Goal: Task Accomplishment & Management: Manage account settings

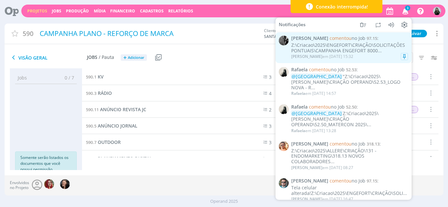
click at [349, 52] on div "Z:\Criacao\2025\ENGEFORT\CRIAÇÃO\SOLICITAÇÕES PONTUAIS\CAMPANHA ENGEFORT 8000..." at bounding box center [349, 48] width 117 height 11
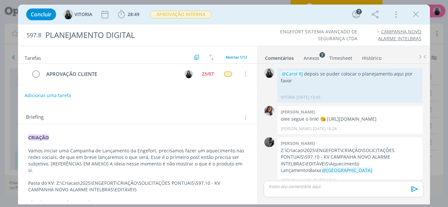
scroll to position [500, 0]
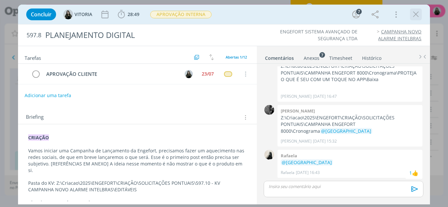
click at [417, 15] on icon "dialog" at bounding box center [416, 15] width 10 height 10
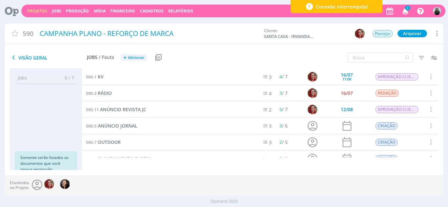
click at [403, 12] on icon "button" at bounding box center [404, 10] width 11 height 11
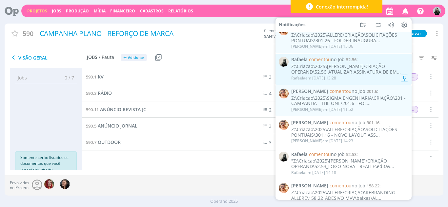
scroll to position [10, 0]
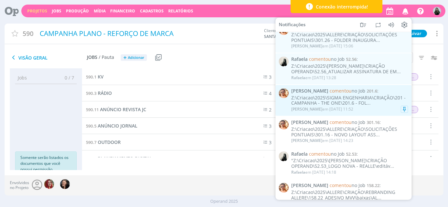
click at [353, 94] on div "[PERSON_NAME] comentou no Job 201.6 : Z:\Criacao\2025\SIGMA ENGENHARIA\CRIAÇÃO\…" at bounding box center [349, 100] width 117 height 24
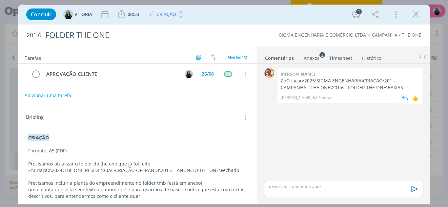
click at [335, 88] on p "Z:\Criacao\2025\SIGMA ENGENHARIA\CRIAÇÃO\201 - CAMPANHA - THE ONE\201.6 - FOLDE…" at bounding box center [349, 84] width 138 height 13
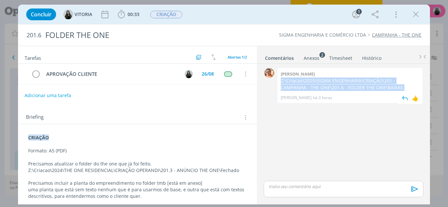
copy p "Z:\Criacao\2025\SIGMA ENGENHARIA\CRIAÇÃO\201 - CAMPANHA - THE ONE\201.6 - FOLDE…"
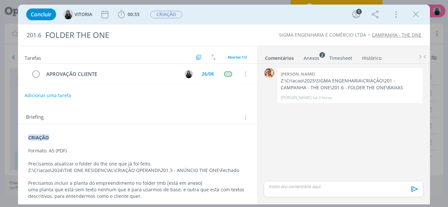
click at [303, 189] on p "dialog" at bounding box center [343, 187] width 149 height 6
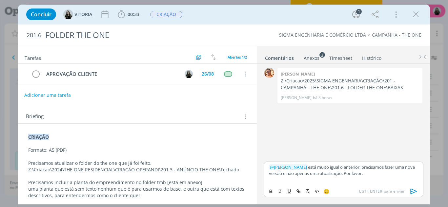
click at [60, 93] on button "Adicionar uma tarefa" at bounding box center [47, 95] width 47 height 11
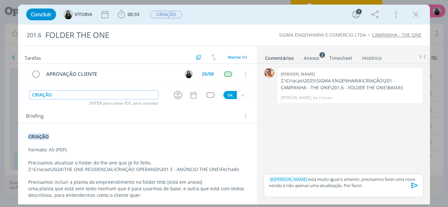
type input "CRIAÇÃO"
click at [363, 185] on p "﻿ @ [PERSON_NAME] ﻿ está muito igual o anterior, precisamos fazer uma nova vers…" at bounding box center [343, 183] width 149 height 12
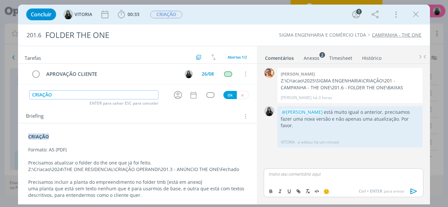
click at [119, 97] on input "CRIAÇÃO" at bounding box center [93, 94] width 129 height 9
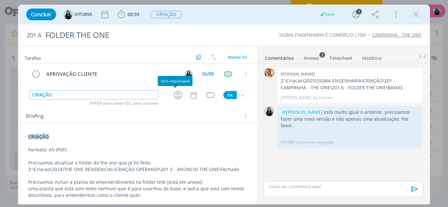
click at [177, 96] on icon "dialog" at bounding box center [178, 95] width 10 height 10
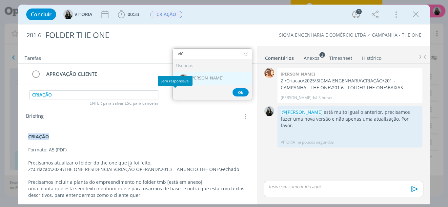
type input "VIC"
click at [204, 78] on span "[PERSON_NAME]" at bounding box center [206, 78] width 33 height 5
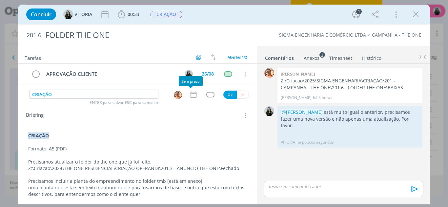
click at [191, 96] on icon "dialog" at bounding box center [193, 94] width 9 height 9
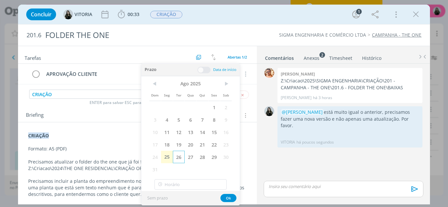
click at [176, 158] on span "26" at bounding box center [179, 157] width 12 height 12
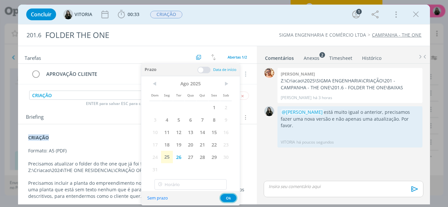
click at [233, 200] on button "Ok" at bounding box center [228, 198] width 16 height 8
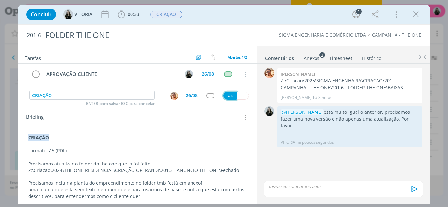
click at [230, 93] on button "Ok" at bounding box center [229, 96] width 13 height 8
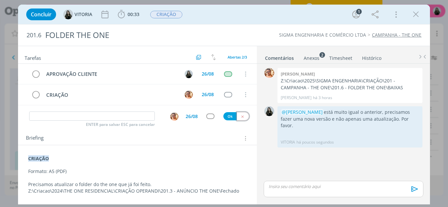
click at [240, 119] on button "dialog" at bounding box center [243, 116] width 12 height 8
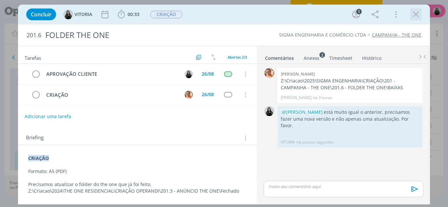
click at [414, 14] on icon "dialog" at bounding box center [416, 15] width 10 height 10
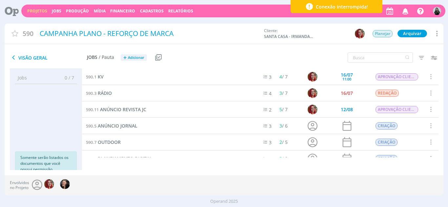
click at [402, 14] on icon "button" at bounding box center [404, 10] width 11 height 11
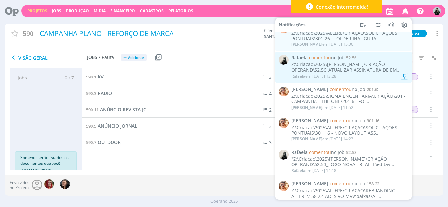
scroll to position [12, 0]
click at [336, 67] on div "Z:\Criacao\2025\[PERSON_NAME]\CRIAÇÃO OPERAND\52.56_ATUALIZAR ASSINATURA DE EM.…" at bounding box center [349, 67] width 117 height 11
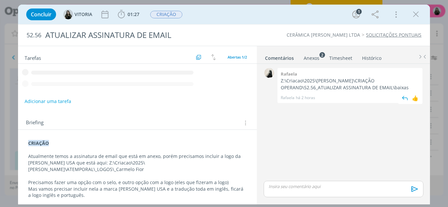
click at [298, 88] on p "Z:\Criacao\2025\[PERSON_NAME]\CRIAÇÃO OPERAND\52.56_ATUALIZAR ASSINATURA DE EMA…" at bounding box center [349, 84] width 138 height 13
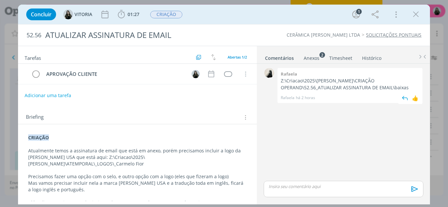
click at [298, 88] on p "Z:\Criacao\2025\[PERSON_NAME]\CRIAÇÃO OPERAND\52.56_ATUALIZAR ASSINATURA DE EMA…" at bounding box center [349, 84] width 138 height 13
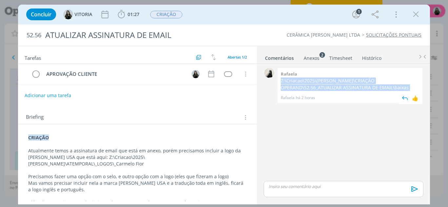
copy p "Z:\Criacao\2025\[PERSON_NAME]\CRIAÇÃO OPERAND\52.56_ATUALIZAR ASSINATURA DE EMA…"
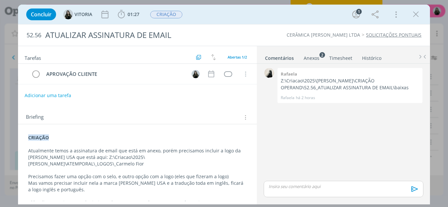
click at [21, 62] on div "Tarefas Usar Job de template Criar template a partir deste job Visualizar Templ…" at bounding box center [137, 55] width 239 height 18
click at [290, 123] on div "0 [PERSON_NAME]:\Criacao\2025\[PERSON_NAME]\CRIAÇÃO OPERAND\52.56_ATUALIZAR ASS…" at bounding box center [343, 123] width 164 height 113
drag, startPoint x: 415, startPoint y: 13, endPoint x: 407, endPoint y: 18, distance: 9.6
click at [415, 13] on icon "dialog" at bounding box center [416, 15] width 10 height 10
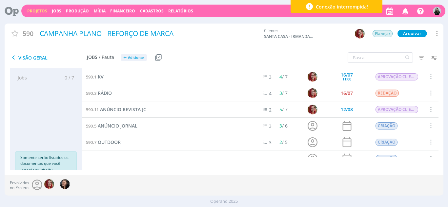
click at [406, 14] on icon "button" at bounding box center [404, 10] width 11 height 11
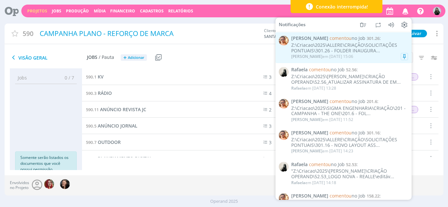
click at [344, 49] on div "Z:\Criacao\2025\ALLERE\CRIAÇÃO\SOLICITAÇÕES PONTUAIS\301.26 - FOLDER INAUGURA..." at bounding box center [349, 48] width 117 height 11
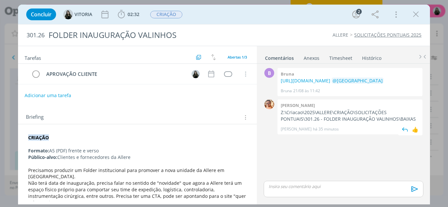
click at [301, 113] on div "[PERSON_NAME] Z:\Criacao\2025\ALLERE\CRIAÇÃO\SOLICITAÇÕES PONTUAIS\301.26 - FOL…" at bounding box center [349, 117] width 145 height 35
click at [304, 123] on p "Z:\Criacao\2025\ALLERE\CRIAÇÃO\SOLICITAÇÕES PONTUAIS\301.26 - FOLDER INAUGURAÇÃ…" at bounding box center [349, 115] width 138 height 13
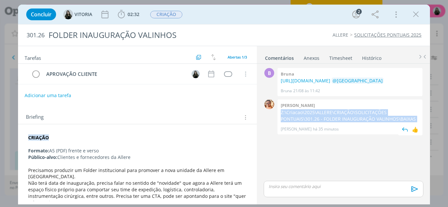
copy p "Z:\Criacao\2025\ALLERE\CRIAÇÃO\SOLICITAÇÕES PONTUAIS\301.26 - FOLDER INAUGURAÇÃ…"
click at [401, 135] on img "dialog" at bounding box center [405, 130] width 10 height 10
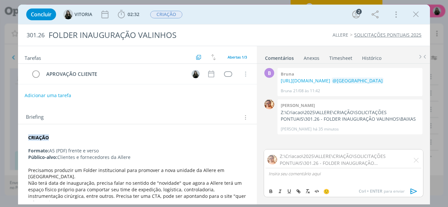
click at [322, 174] on p "dialog" at bounding box center [343, 174] width 149 height 6
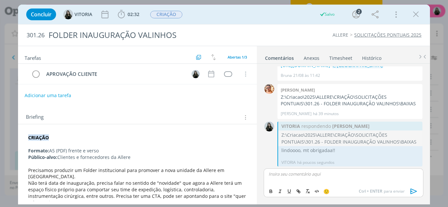
scroll to position [22, 0]
